Goal: Task Accomplishment & Management: Manage account settings

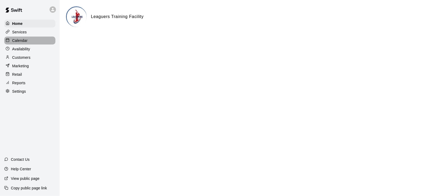
click at [24, 40] on p "Calendar" at bounding box center [19, 40] width 15 height 5
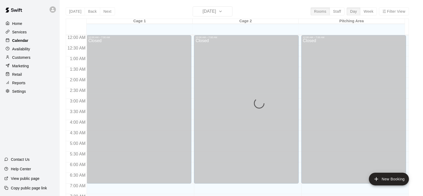
scroll to position [168, 0]
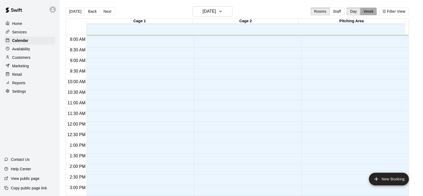
click at [370, 13] on button "Week" at bounding box center [368, 11] width 17 height 8
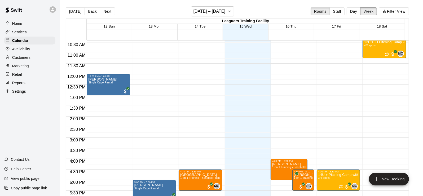
scroll to position [274, 0]
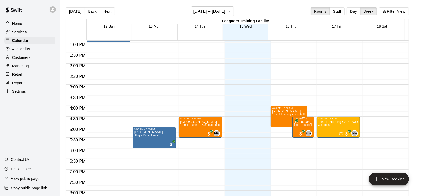
click at [303, 124] on span "1 on 1 Training - Softball (Fastpitch)" at bounding box center [316, 125] width 45 height 3
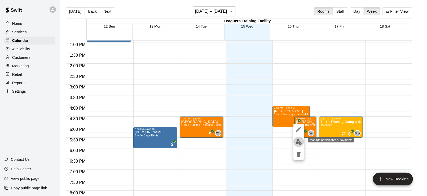
click at [297, 141] on img "edit" at bounding box center [299, 142] width 6 height 6
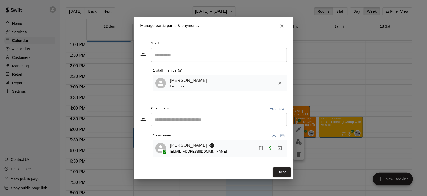
click at [281, 23] on icon "Close" at bounding box center [281, 25] width 5 height 5
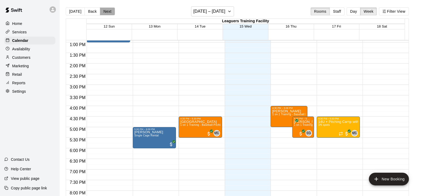
click at [108, 11] on button "Next" at bounding box center [107, 11] width 15 height 8
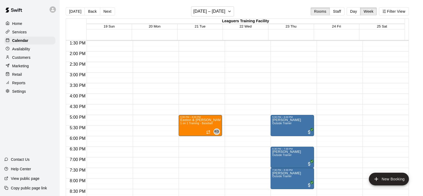
scroll to position [294, 0]
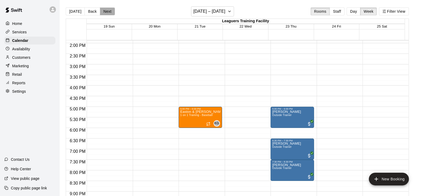
click at [108, 11] on button "Next" at bounding box center [107, 11] width 15 height 8
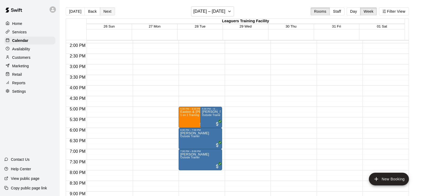
click at [108, 11] on button "Next" at bounding box center [107, 11] width 15 height 8
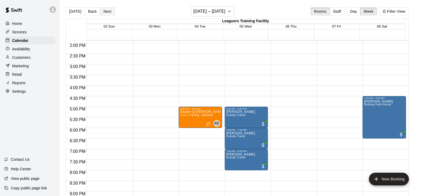
click at [108, 11] on button "Next" at bounding box center [107, 11] width 15 height 8
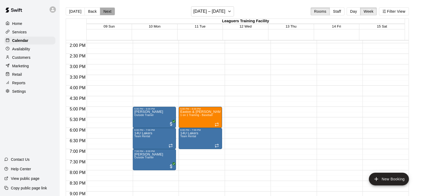
click at [108, 11] on button "Next" at bounding box center [107, 11] width 15 height 8
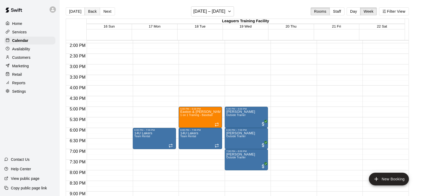
click at [90, 10] on button "Back" at bounding box center [93, 11] width 16 height 8
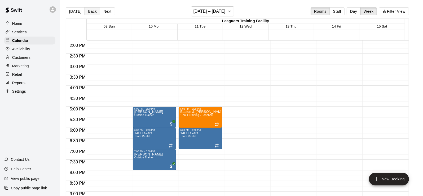
click at [90, 10] on button "Back" at bounding box center [93, 11] width 16 height 8
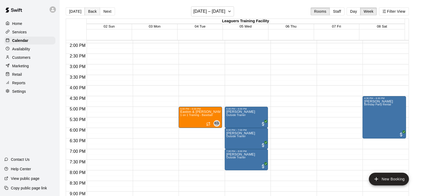
click at [90, 10] on button "Back" at bounding box center [93, 11] width 16 height 8
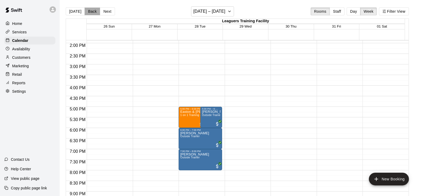
click at [90, 10] on button "Back" at bounding box center [93, 11] width 16 height 8
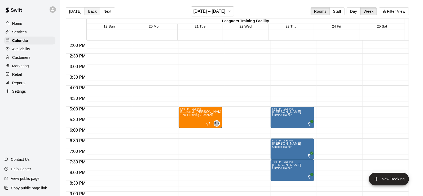
click at [90, 10] on button "Back" at bounding box center [93, 11] width 16 height 8
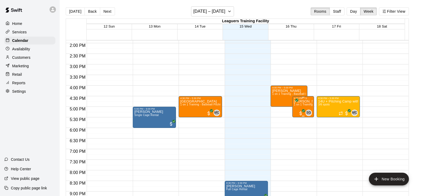
click at [305, 104] on span "1 on 1 Training - Softball (Fastpitch)" at bounding box center [316, 104] width 45 height 3
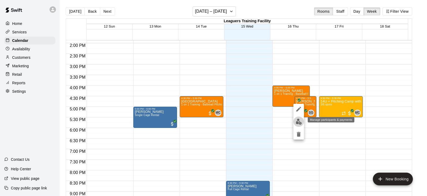
click at [300, 122] on img "edit" at bounding box center [299, 122] width 6 height 6
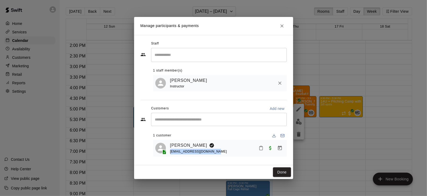
drag, startPoint x: 213, startPoint y: 152, endPoint x: 170, endPoint y: 153, distance: 42.4
click at [170, 153] on div "[PERSON_NAME] [EMAIL_ADDRESS][DOMAIN_NAME]" at bounding box center [227, 148] width 115 height 12
copy span "[EMAIL_ADDRESS][DOMAIN_NAME]"
click at [283, 173] on button "Done" at bounding box center [282, 173] width 18 height 10
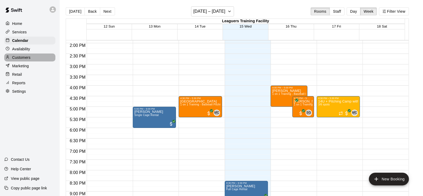
click at [16, 59] on p "Customers" at bounding box center [21, 57] width 18 height 5
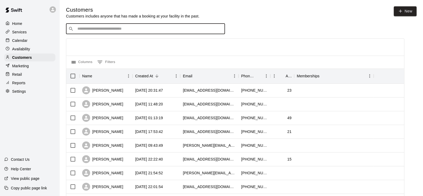
click at [84, 29] on input "Search customers by name or email" at bounding box center [149, 28] width 147 height 5
type input "*"
type input "*****"
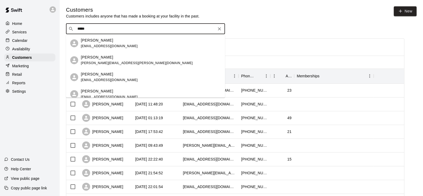
scroll to position [27, 0]
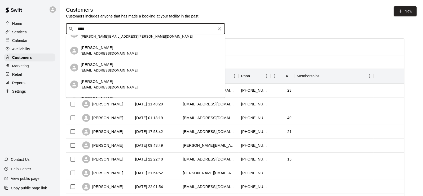
click at [94, 52] on span "[EMAIL_ADDRESS][DOMAIN_NAME]" at bounding box center [109, 54] width 57 height 4
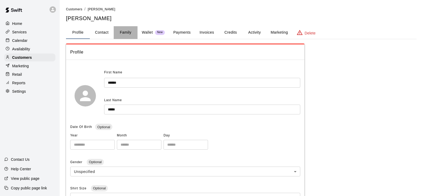
click at [124, 31] on button "Family" at bounding box center [126, 32] width 24 height 13
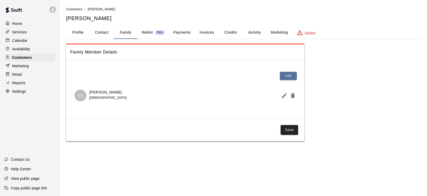
click at [147, 31] on p "Wallet" at bounding box center [147, 33] width 11 height 6
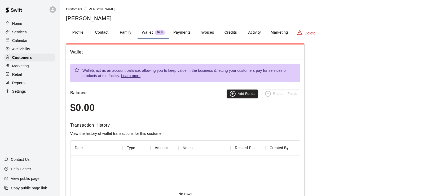
click at [21, 41] on p "Calendar" at bounding box center [19, 40] width 15 height 5
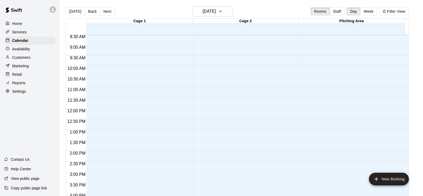
scroll to position [156, 0]
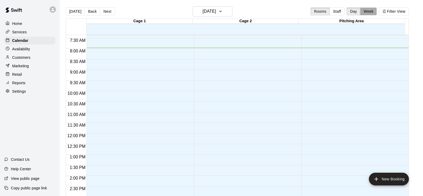
click at [367, 12] on button "Week" at bounding box center [368, 11] width 17 height 8
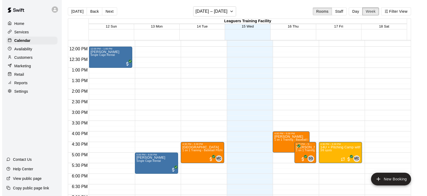
scroll to position [301, 0]
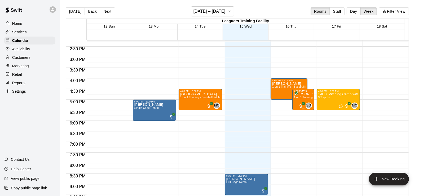
click at [305, 97] on span "1 on 1 Training - Softball (Fastpitch)" at bounding box center [316, 97] width 45 height 3
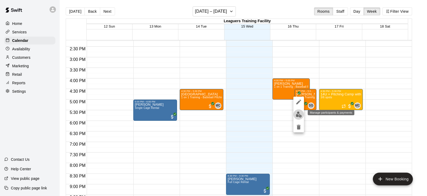
click at [300, 116] on img "edit" at bounding box center [299, 115] width 6 height 6
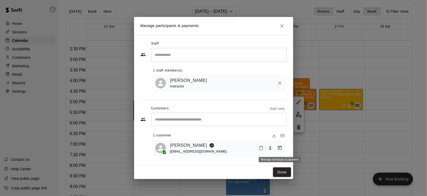
click at [278, 149] on icon "Manage bookings & payment" at bounding box center [280, 148] width 4 height 5
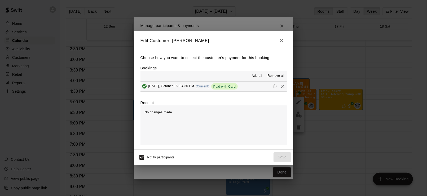
click at [272, 77] on span "Remove all" at bounding box center [276, 75] width 17 height 5
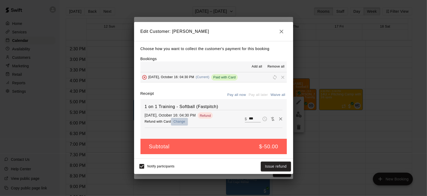
click at [177, 123] on button "Change" at bounding box center [179, 122] width 17 height 8
click at [272, 169] on button "Issue refund" at bounding box center [276, 167] width 30 height 10
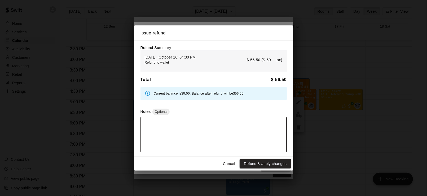
click at [211, 134] on textarea at bounding box center [213, 134] width 139 height 27
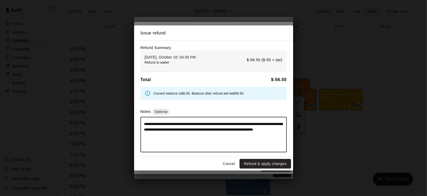
drag, startPoint x: 216, startPoint y: 134, endPoint x: 145, endPoint y: 124, distance: 72.6
click at [145, 124] on textarea "**********" at bounding box center [213, 134] width 139 height 27
type textarea "**********"
click at [259, 165] on button "Refund & apply changes" at bounding box center [265, 164] width 51 height 10
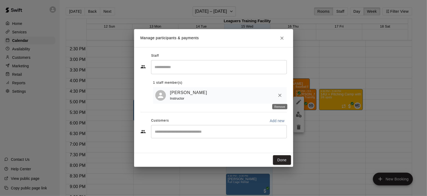
click at [281, 94] on icon "Remove" at bounding box center [279, 95] width 5 height 5
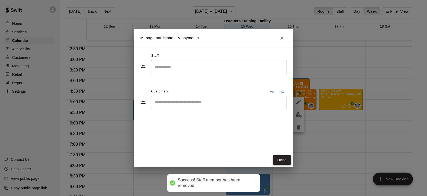
click at [281, 159] on button "Done" at bounding box center [282, 160] width 18 height 10
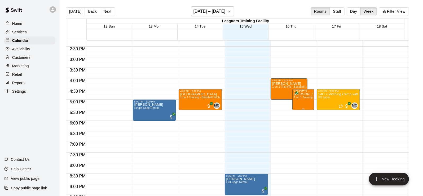
click at [302, 103] on div "[PERSON_NAME] 1 on 1 Training - Softball (Fastpitch)" at bounding box center [303, 191] width 19 height 196
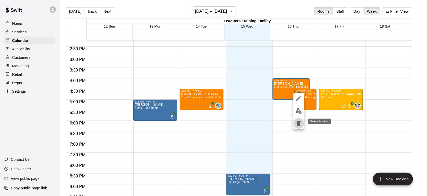
click at [299, 121] on icon "delete" at bounding box center [299, 123] width 6 height 6
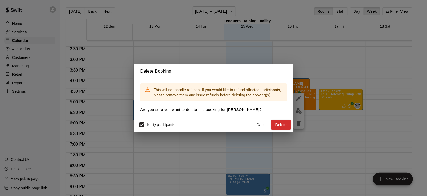
click at [245, 118] on div "Notify participants Cancel Delete" at bounding box center [213, 124] width 159 height 15
click at [259, 124] on button "Cancel" at bounding box center [262, 125] width 17 height 10
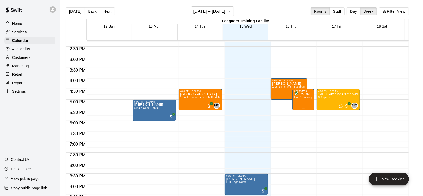
click at [297, 105] on div "[PERSON_NAME] 1 on 1 Training - Softball (Fastpitch)" at bounding box center [303, 191] width 19 height 196
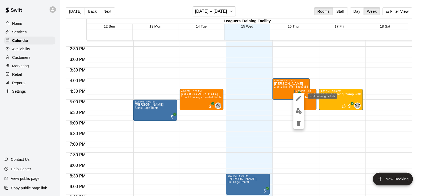
click at [300, 98] on icon "edit" at bounding box center [298, 98] width 5 height 5
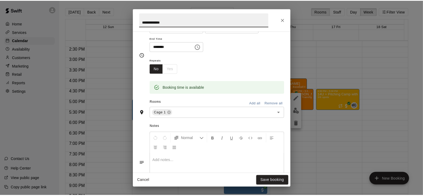
scroll to position [18, 0]
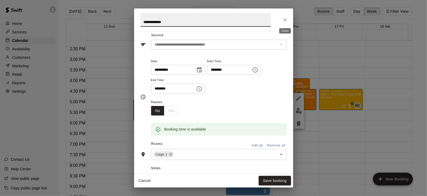
click at [283, 19] on icon "Close" at bounding box center [285, 19] width 5 height 5
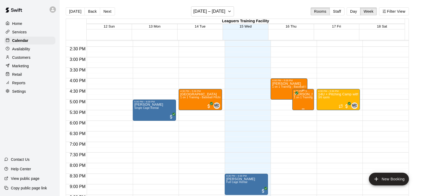
click at [298, 99] on span "1 on 1 Training - Softball (Fastpitch)" at bounding box center [316, 97] width 45 height 3
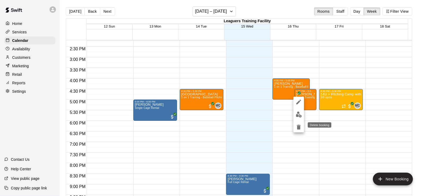
click at [299, 125] on icon "delete" at bounding box center [299, 127] width 4 height 5
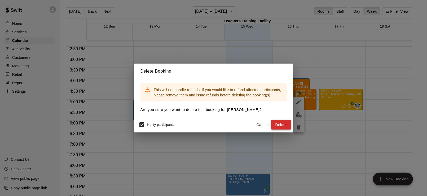
click at [282, 125] on button "Delete" at bounding box center [281, 125] width 20 height 10
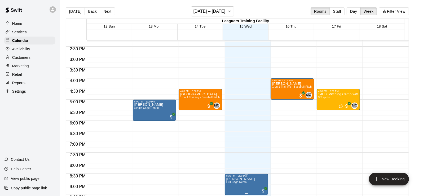
click at [232, 179] on p "[PERSON_NAME]" at bounding box center [240, 179] width 29 height 0
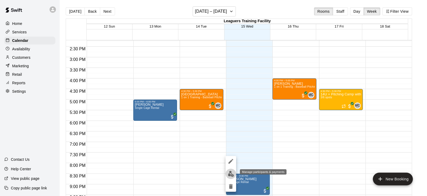
click at [230, 176] on img "edit" at bounding box center [231, 174] width 6 height 6
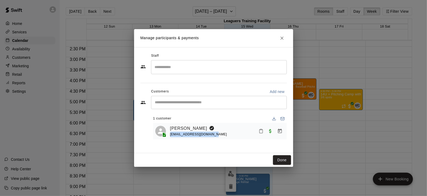
drag, startPoint x: 215, startPoint y: 135, endPoint x: 171, endPoint y: 134, distance: 43.8
click at [171, 134] on div "[PERSON_NAME] [EMAIL_ADDRESS][DOMAIN_NAME]" at bounding box center [227, 131] width 115 height 12
copy span "[EMAIL_ADDRESS][DOMAIN_NAME]"
click at [283, 162] on button "Done" at bounding box center [282, 160] width 18 height 10
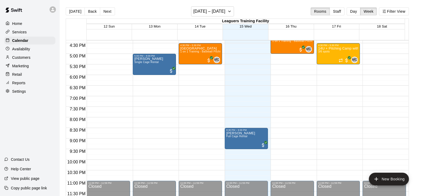
scroll to position [321, 0]
